Goal: Information Seeking & Learning: Learn about a topic

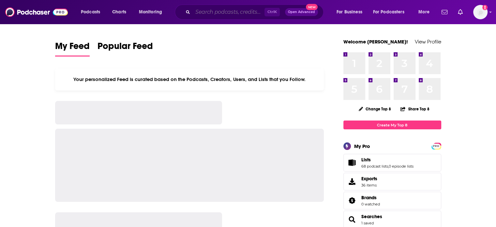
click at [216, 16] on input "Search podcasts, credits, & more..." at bounding box center [229, 12] width 72 height 10
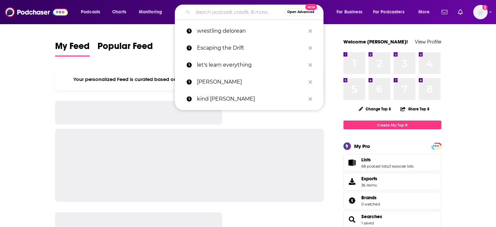
paste input "Unseen"
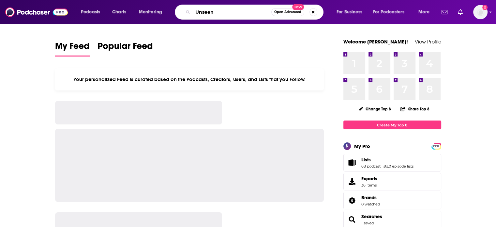
type input "Unseen"
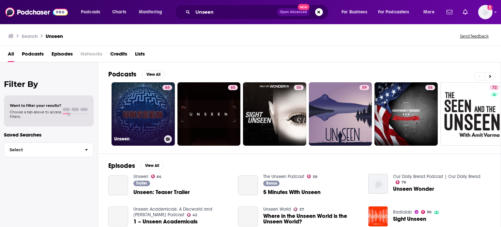
click at [145, 107] on link "64 Unseen" at bounding box center [142, 113] width 63 height 63
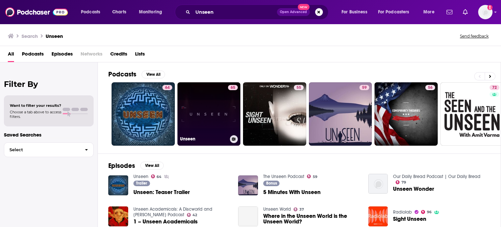
click at [202, 106] on link "65 Unseen" at bounding box center [208, 113] width 63 height 63
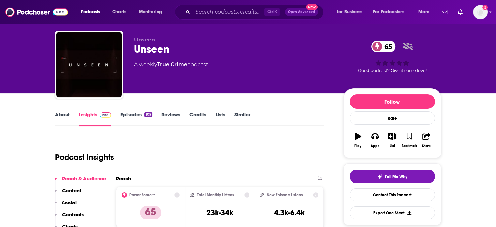
scroll to position [26, 0]
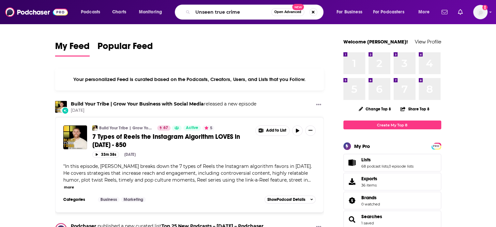
type input "Unseen true crime"
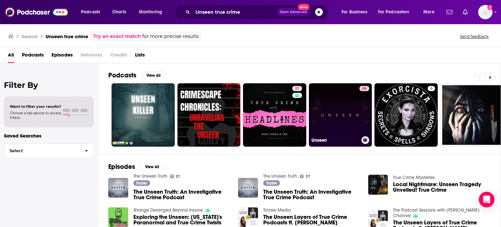
click at [324, 106] on link "65 Unseen" at bounding box center [340, 114] width 63 height 63
